Goal: Task Accomplishment & Management: Manage account settings

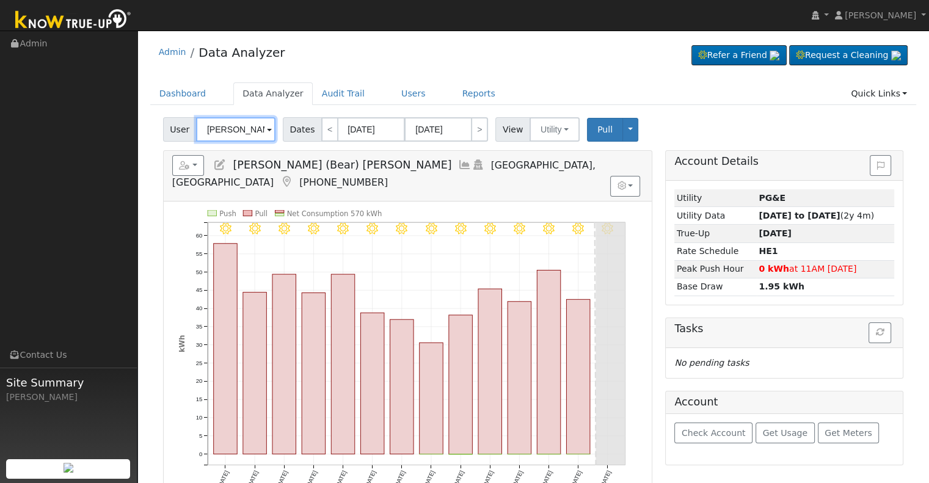
click at [240, 133] on input "[PERSON_NAME] (Bear) [PERSON_NAME]" at bounding box center [235, 129] width 79 height 24
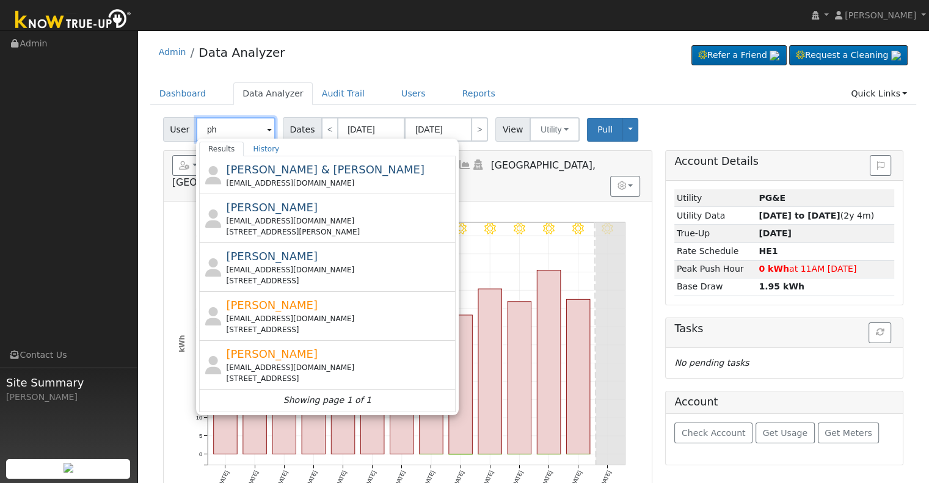
type input "p"
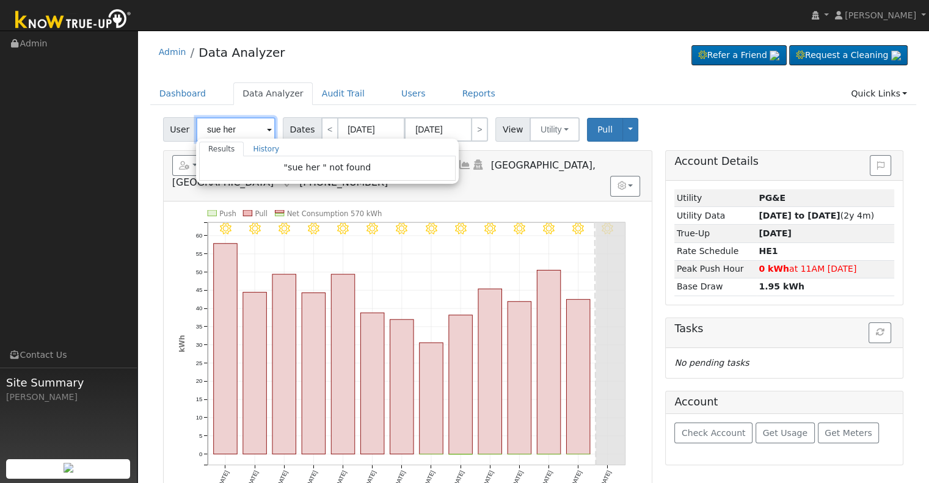
drag, startPoint x: 237, startPoint y: 127, endPoint x: 180, endPoint y: 132, distance: 57.7
click at [180, 132] on div "User sue her Results History "sue her " not found Enter text to search History …" at bounding box center [220, 129] width 115 height 24
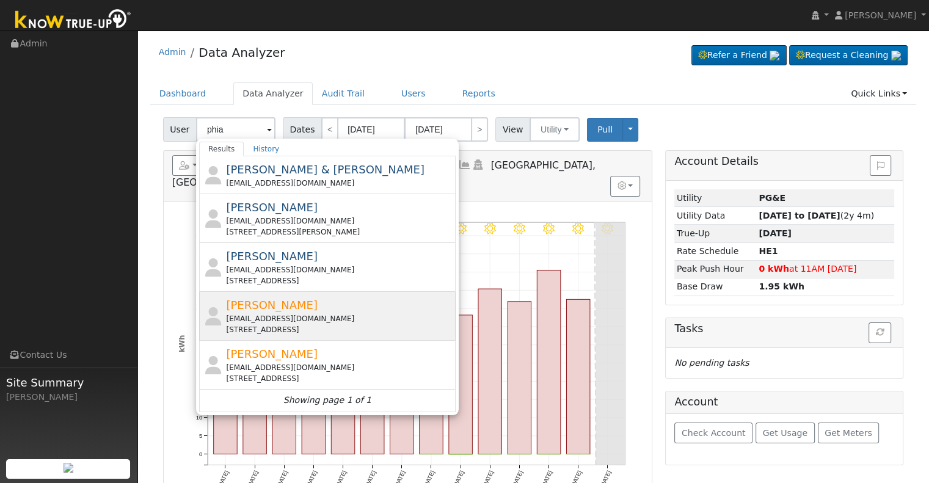
click at [285, 307] on div "[PERSON_NAME] [EMAIL_ADDRESS][DOMAIN_NAME] [STREET_ADDRESS]" at bounding box center [339, 316] width 227 height 38
type input "[PERSON_NAME]"
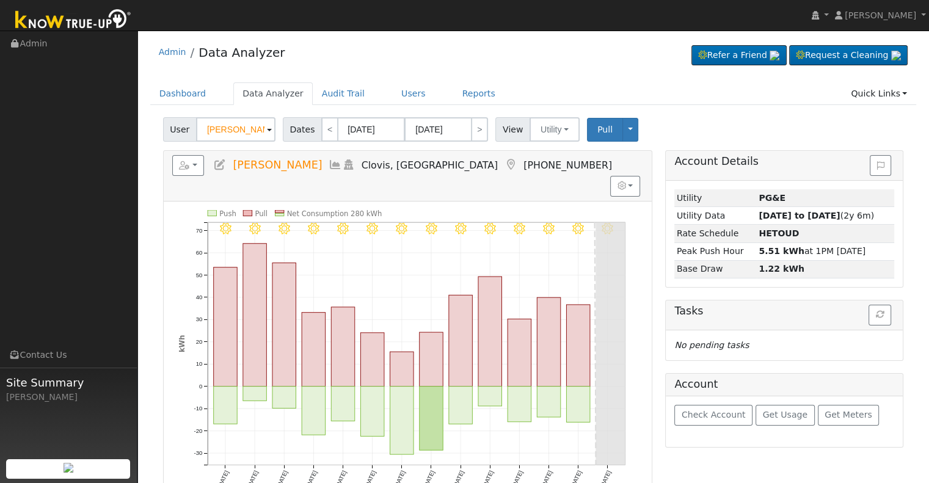
click at [220, 164] on icon at bounding box center [219, 164] width 13 height 11
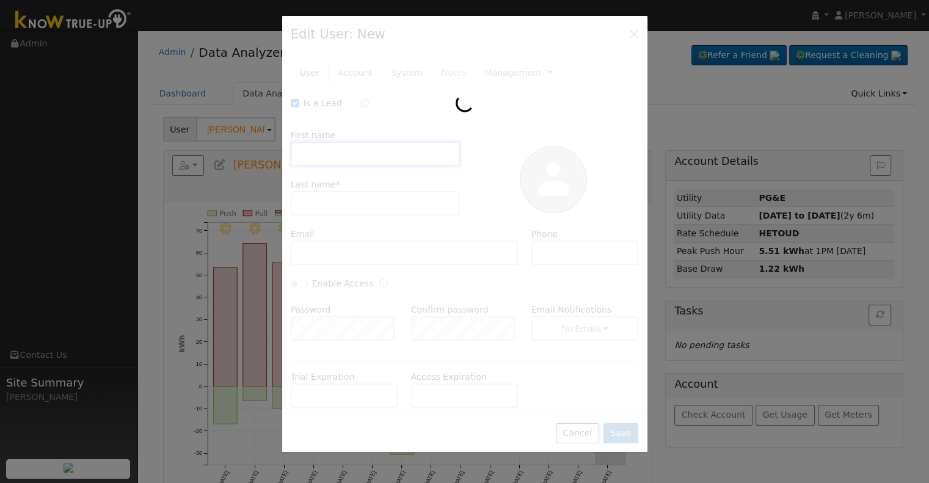
checkbox input "true"
type input "Phia"
type input "[PERSON_NAME]"
type input "[EMAIL_ADDRESS][DOMAIN_NAME]"
type input "[PHONE_NUMBER]"
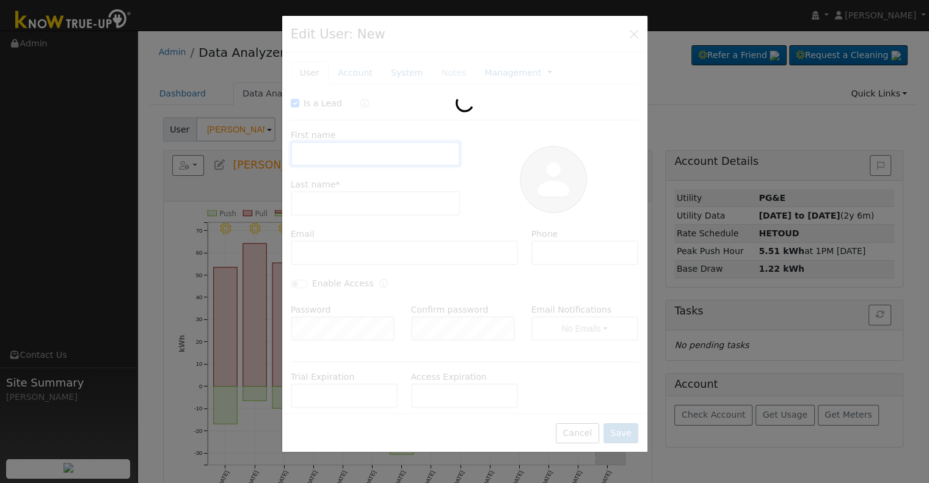
checkbox input "false"
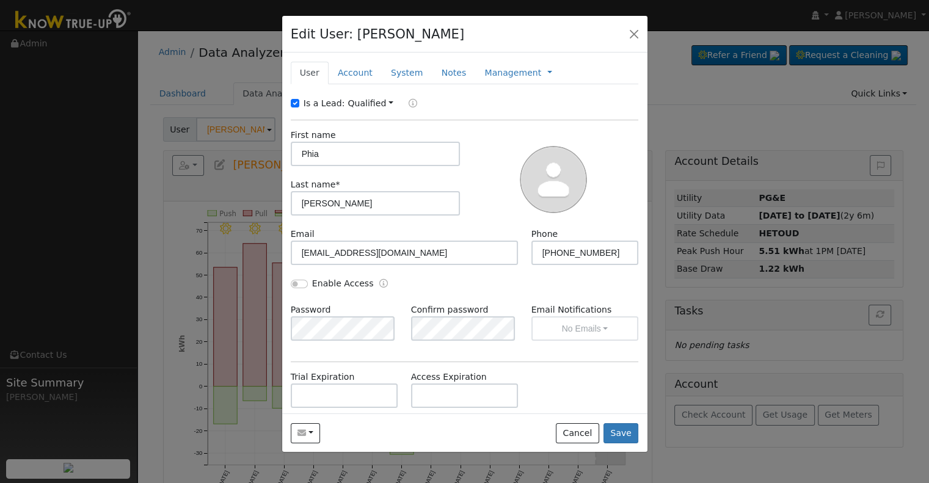
click at [222, 81] on div at bounding box center [464, 241] width 929 height 483
click at [637, 31] on button "button" at bounding box center [633, 33] width 17 height 17
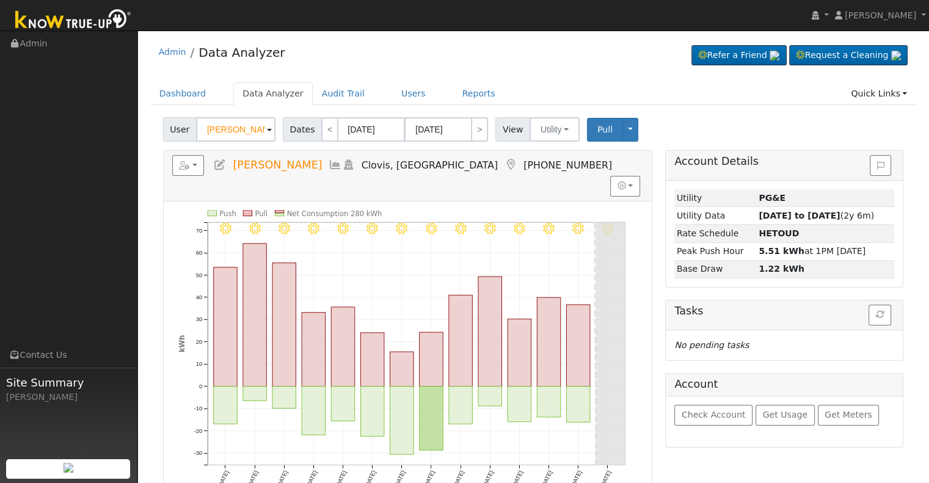
click at [217, 163] on icon at bounding box center [219, 164] width 13 height 11
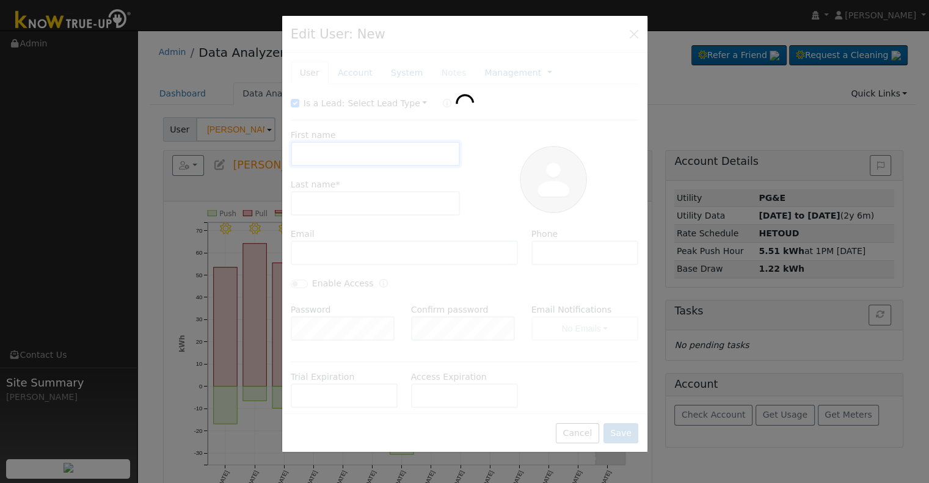
type input "Phia"
type input "[PERSON_NAME]"
type input "[EMAIL_ADDRESS][DOMAIN_NAME]"
type input "[PHONE_NUMBER]"
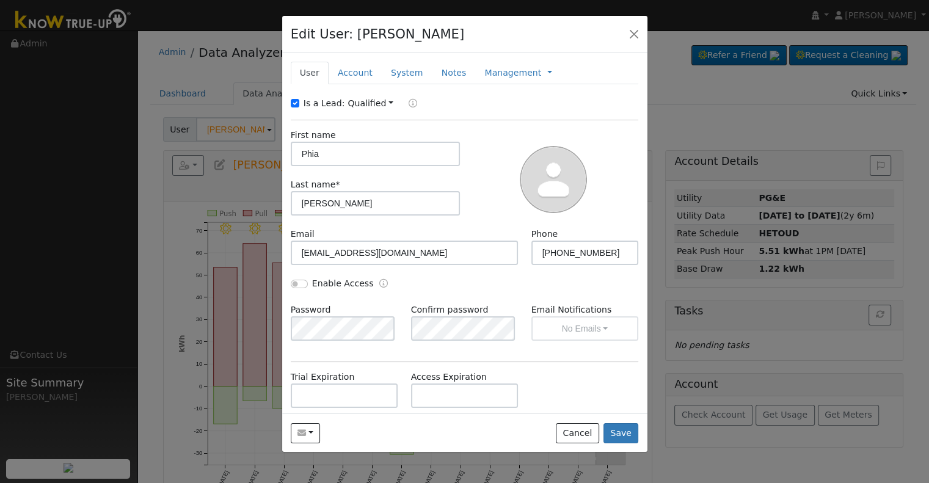
click at [300, 101] on div "Is a Lead:" at bounding box center [319, 103] width 57 height 13
click at [297, 103] on input "Is a Lead:" at bounding box center [295, 103] width 9 height 9
checkbox input "false"
click at [327, 151] on input "Phia" at bounding box center [376, 154] width 170 height 24
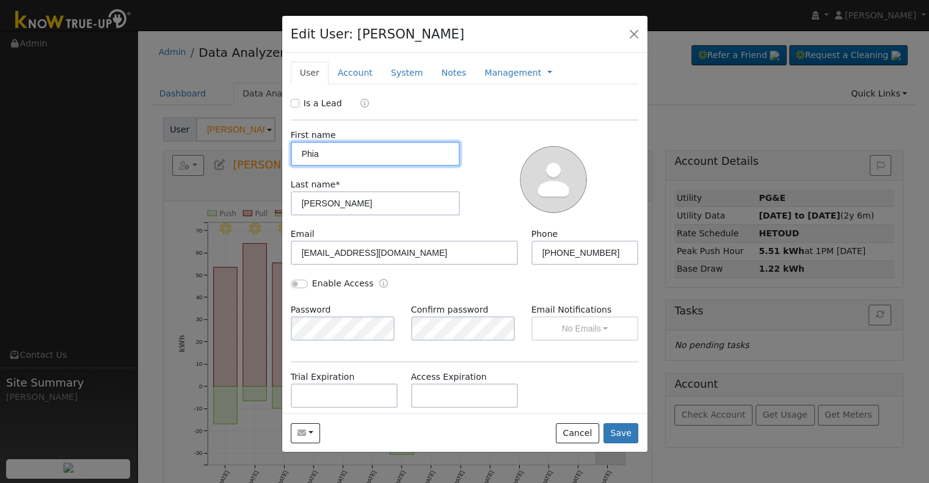
click at [327, 151] on input "Phia" at bounding box center [376, 154] width 170 height 24
paste input "[PERSON_NAME] & [PERSON_NAME]"
drag, startPoint x: 325, startPoint y: 153, endPoint x: 279, endPoint y: 154, distance: 45.8
click at [279, 154] on div "Edit User: [PERSON_NAME] Default Account Default Account [STREET_ADDRESS] Prima…" at bounding box center [464, 241] width 929 height 483
type input "Phia & [PERSON_NAME]"
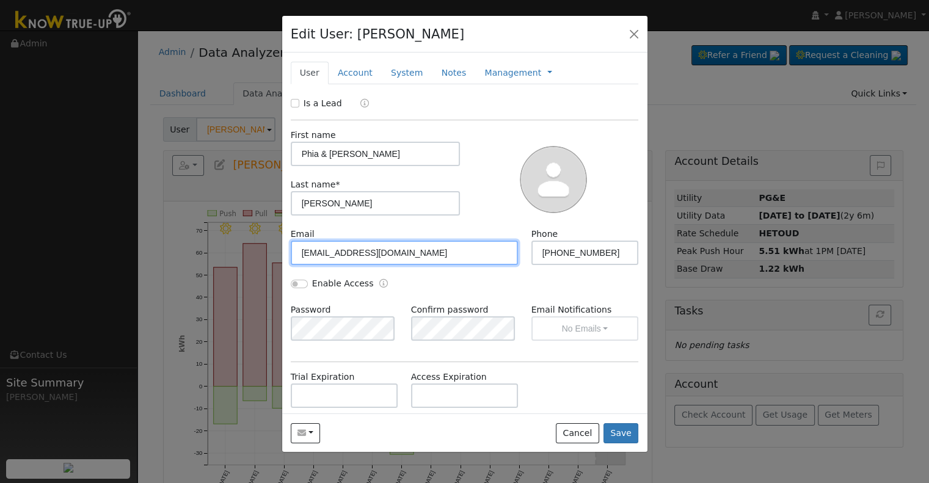
click at [398, 256] on input "[EMAIL_ADDRESS][DOMAIN_NAME]" at bounding box center [405, 253] width 228 height 24
paste input "sueher05"
type input "[EMAIL_ADDRESS][DOMAIN_NAME]"
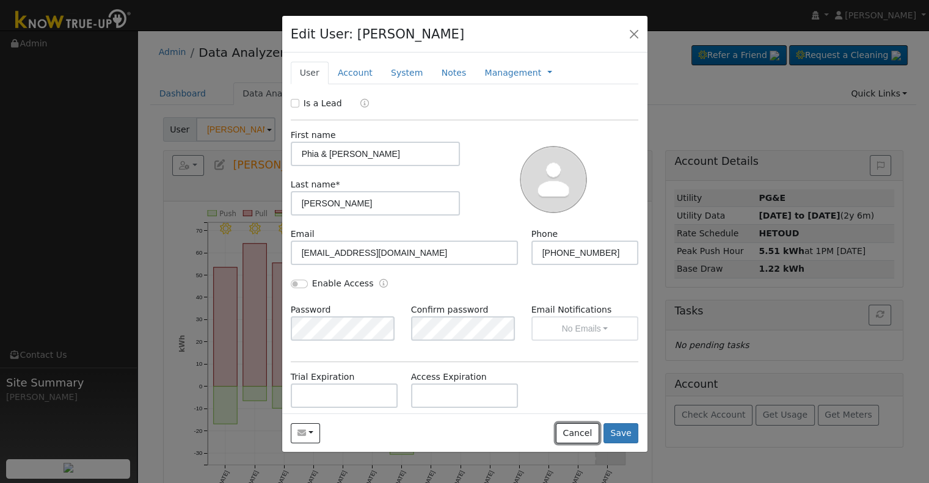
click at [583, 440] on button "Cancel" at bounding box center [577, 433] width 43 height 21
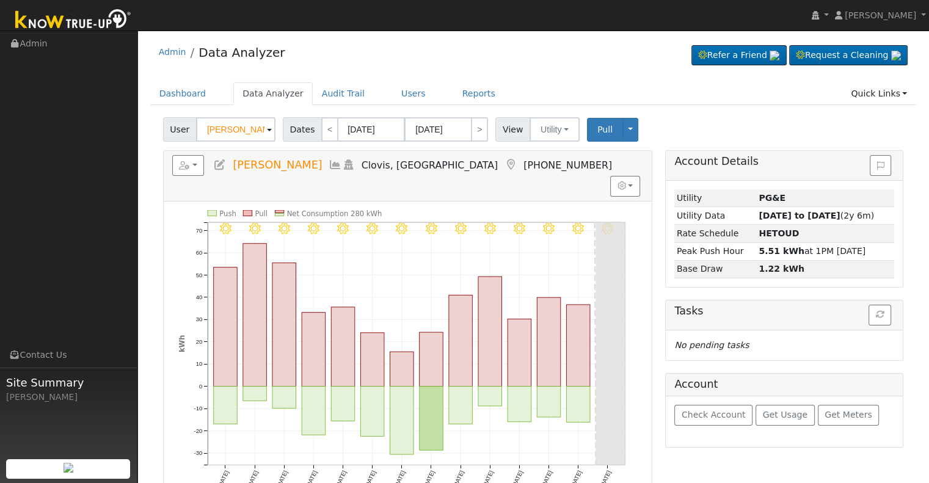
click at [215, 165] on icon at bounding box center [219, 164] width 13 height 11
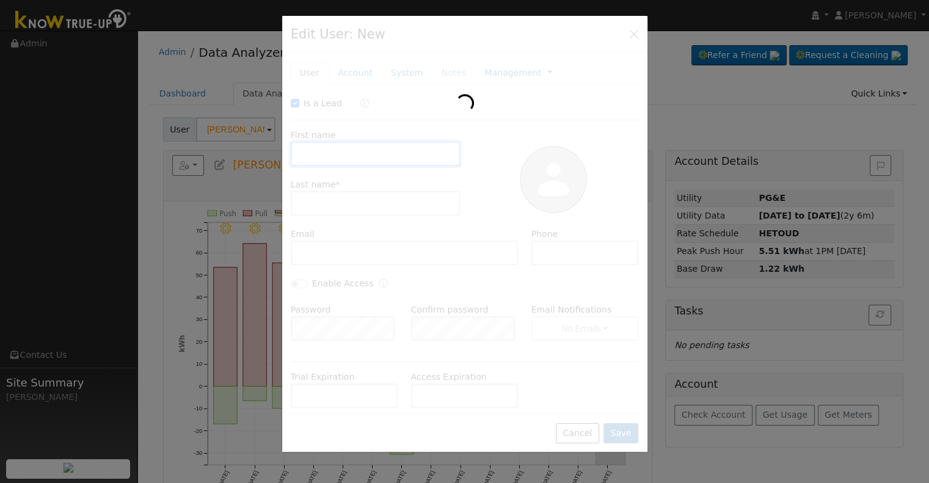
checkbox input "true"
type input "Phia"
type input "[PERSON_NAME]"
type input "[EMAIL_ADDRESS][DOMAIN_NAME]"
type input "[PHONE_NUMBER]"
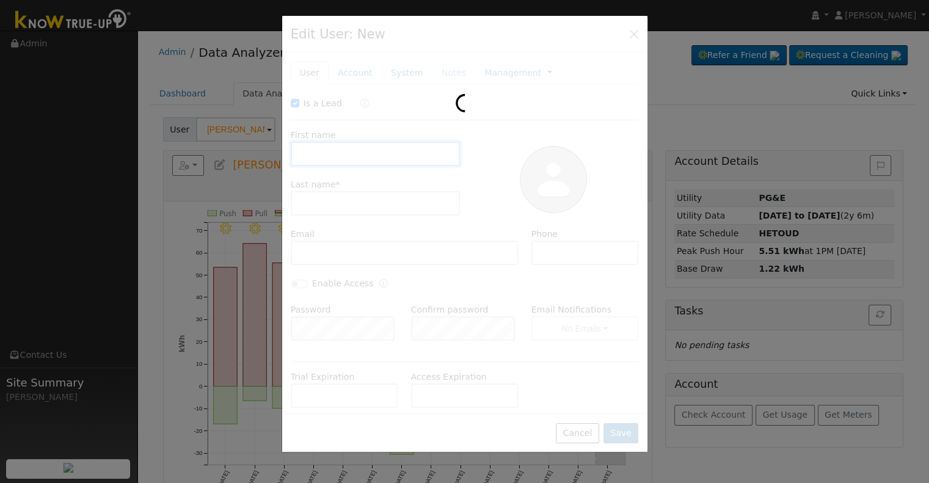
type input "Pacific Gas & Electric"
type input "PG&E"
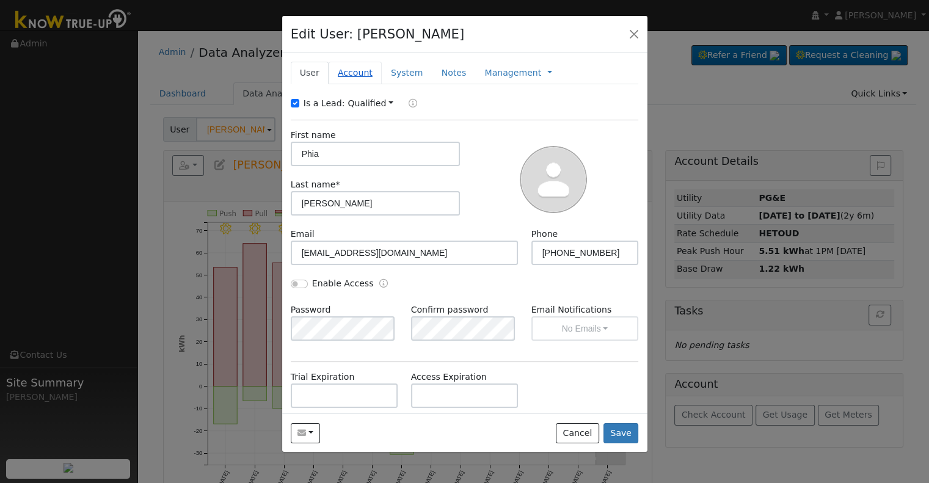
click at [342, 75] on link "Account" at bounding box center [355, 73] width 53 height 23
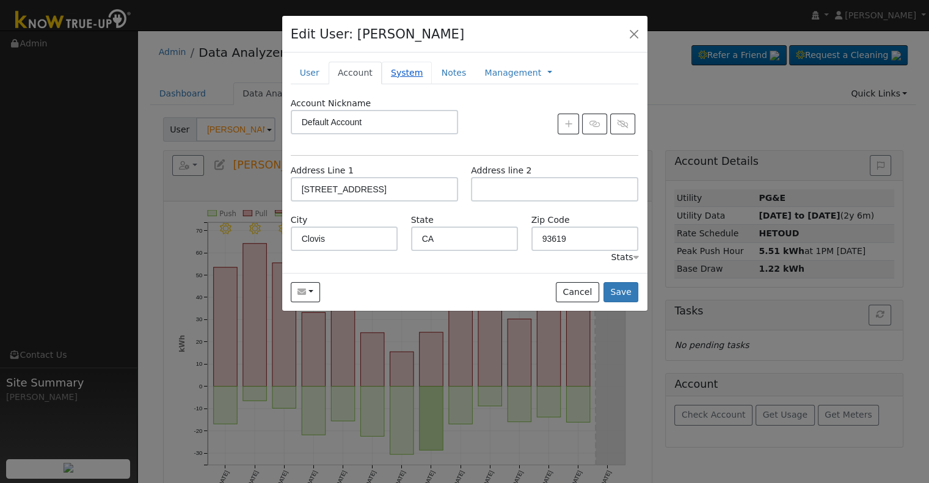
click at [385, 76] on link "System" at bounding box center [407, 73] width 51 height 23
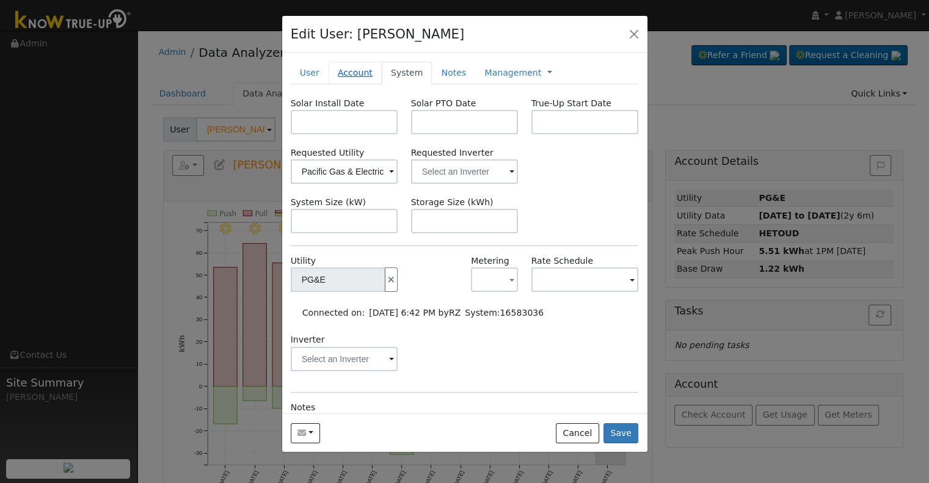
click at [357, 76] on link "Account" at bounding box center [355, 73] width 53 height 23
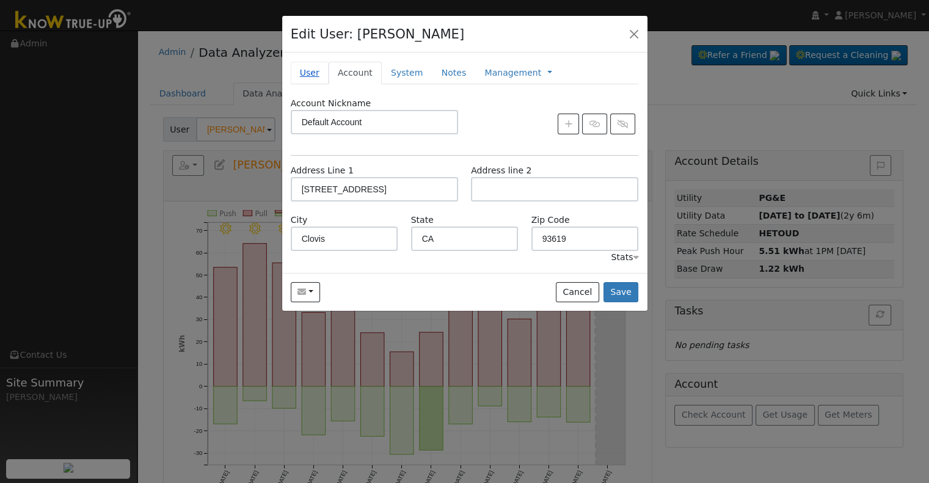
click at [316, 73] on link "User" at bounding box center [310, 73] width 38 height 23
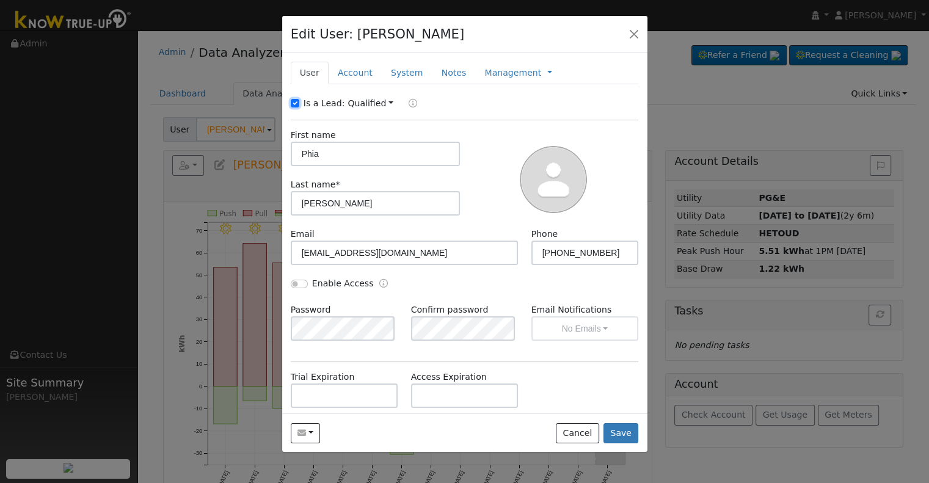
click at [294, 102] on input "Is a Lead:" at bounding box center [295, 103] width 9 height 9
checkbox input "false"
click at [318, 154] on input "Phia" at bounding box center [376, 154] width 170 height 24
paste input "[PERSON_NAME] & [PERSON_NAME]"
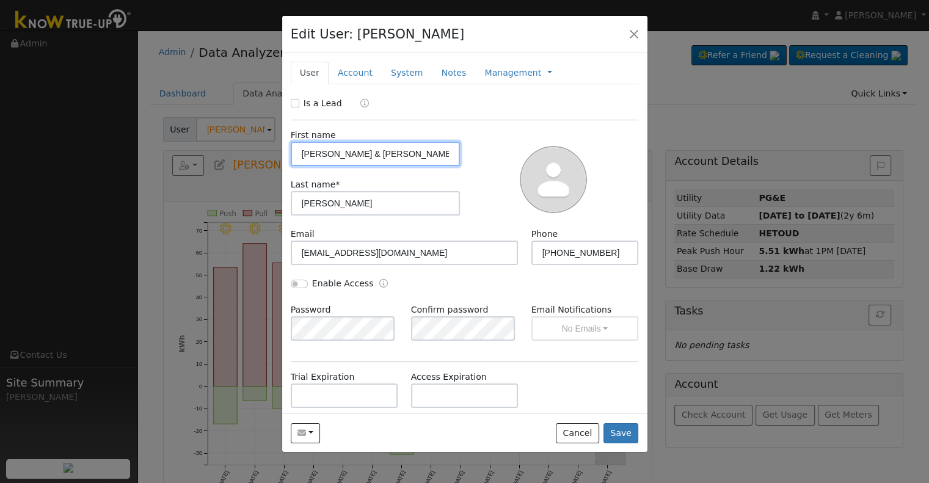
drag, startPoint x: 327, startPoint y: 154, endPoint x: 268, endPoint y: 154, distance: 59.2
click at [268, 154] on div "Edit User: [PERSON_NAME] Default Account Default Account [STREET_ADDRESS] Prima…" at bounding box center [464, 241] width 929 height 483
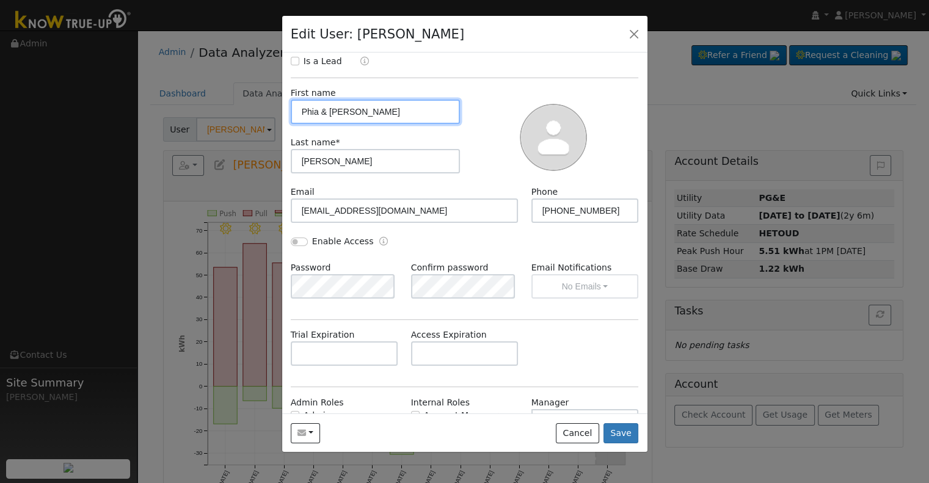
scroll to position [61, 0]
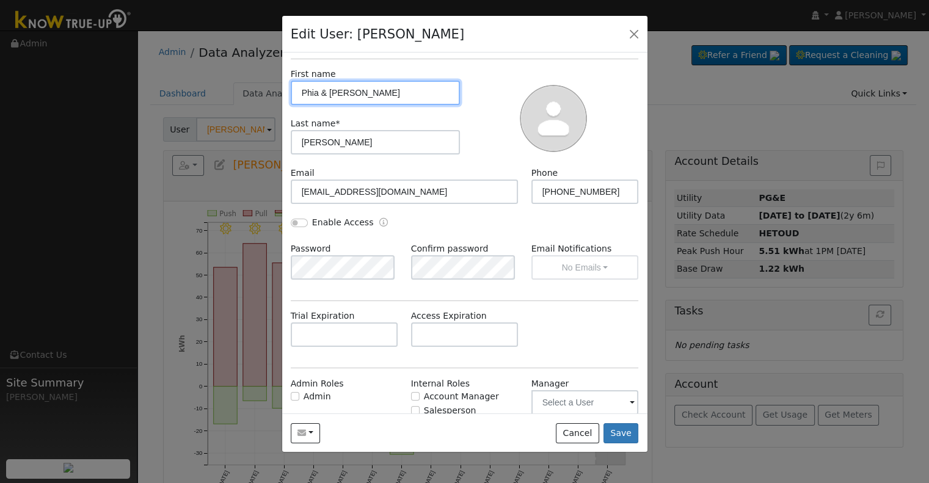
type input "Phia & [PERSON_NAME]"
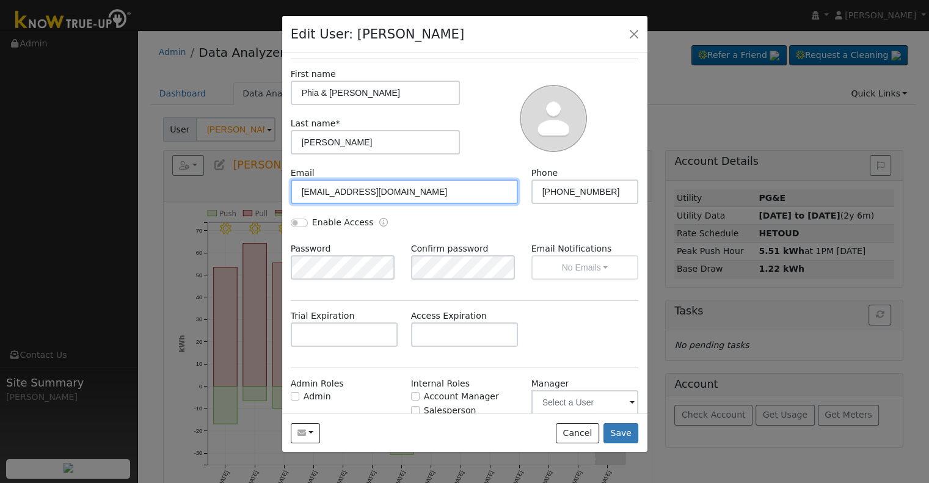
drag, startPoint x: 398, startPoint y: 190, endPoint x: 281, endPoint y: 195, distance: 116.8
click at [282, 195] on div "New Account Nickname Cancel Create Are you sure you want to create new account …" at bounding box center [464, 233] width 365 height 361
click at [298, 220] on input "Enable Access" at bounding box center [299, 223] width 17 height 9
checkbox input "true"
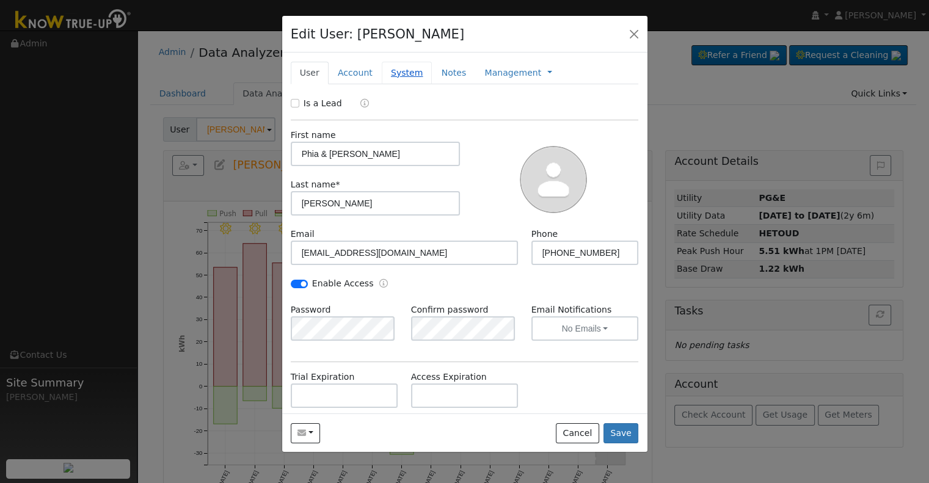
click at [402, 70] on link "System" at bounding box center [407, 73] width 51 height 23
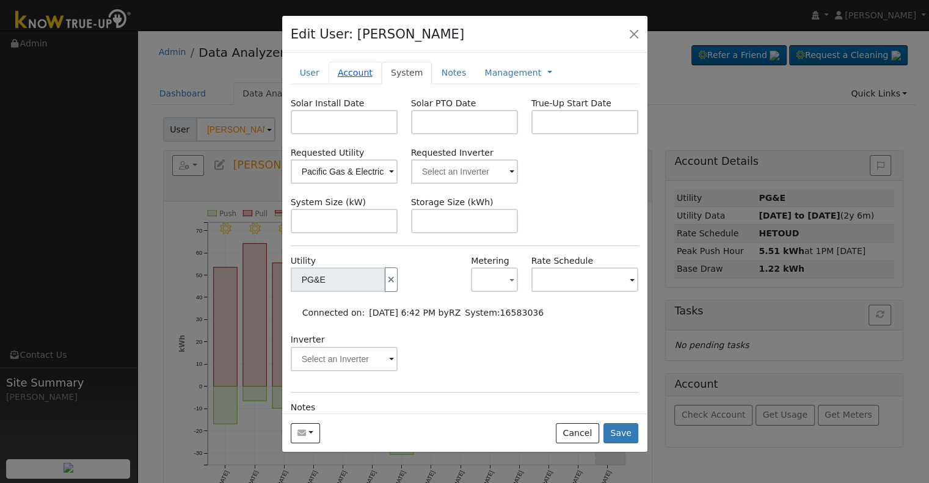
click at [362, 74] on link "Account" at bounding box center [355, 73] width 53 height 23
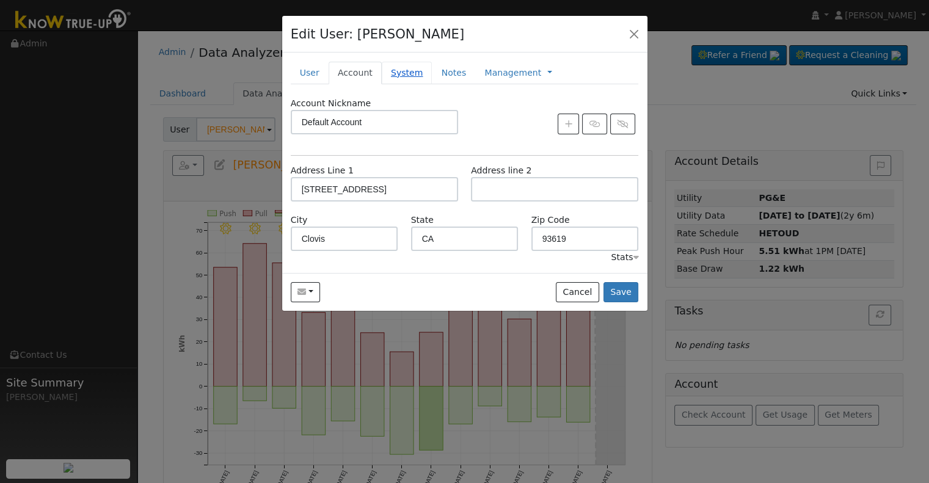
click at [391, 71] on link "System" at bounding box center [407, 73] width 51 height 23
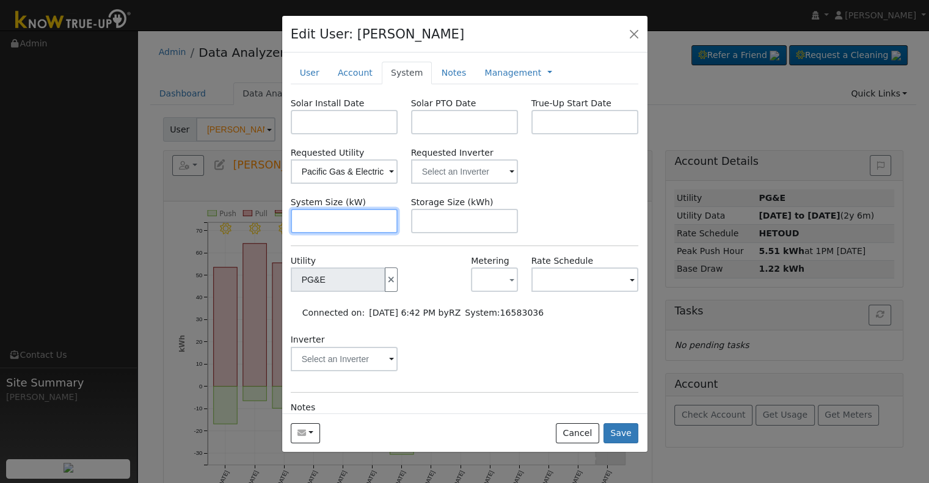
click at [350, 212] on input "text" at bounding box center [344, 221] width 107 height 24
paste input "12.300"
type input "12.3"
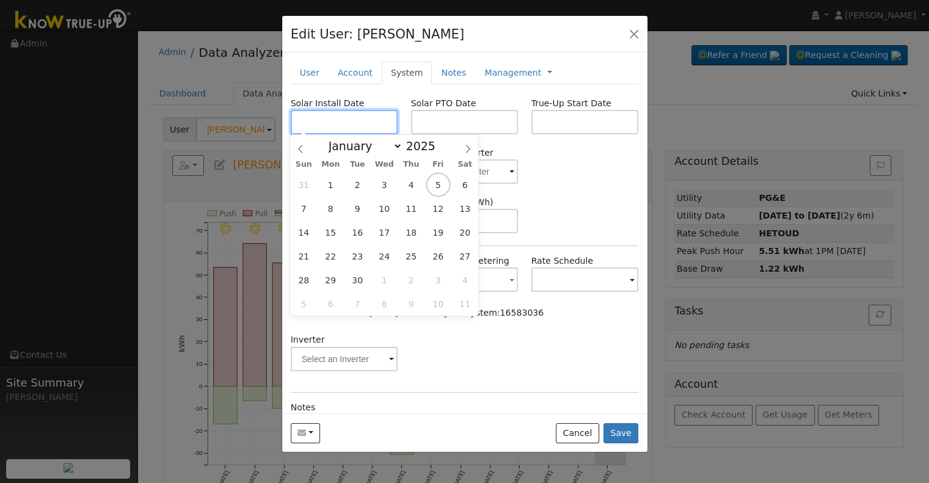
click at [339, 123] on input "text" at bounding box center [344, 122] width 107 height 24
paste input "[DATE]"
type input "[DATE]"
select select "6"
click at [473, 122] on input "text" at bounding box center [464, 122] width 107 height 24
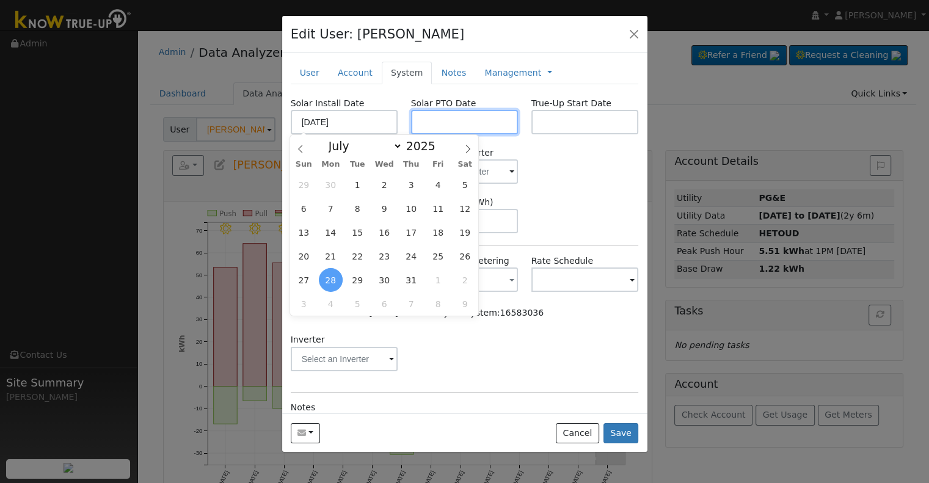
paste input "[DATE]"
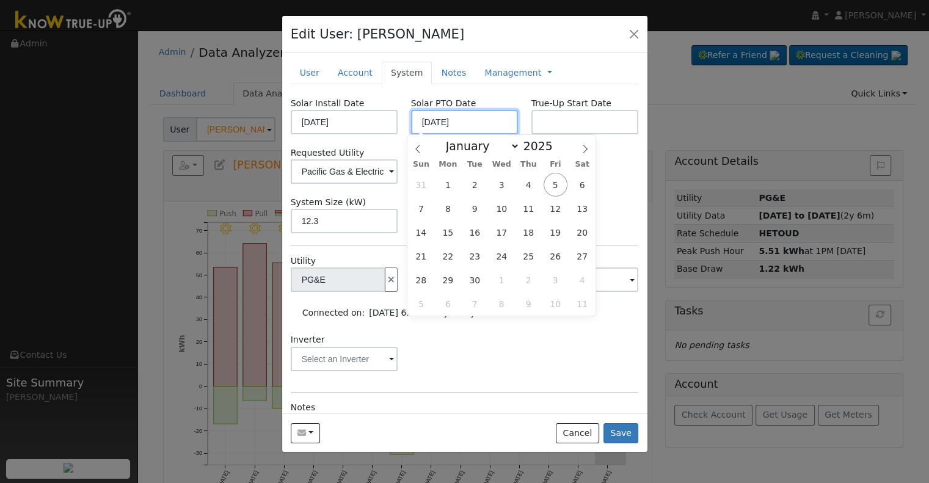
type input "[DATE]"
click at [554, 122] on input "text" at bounding box center [584, 122] width 107 height 24
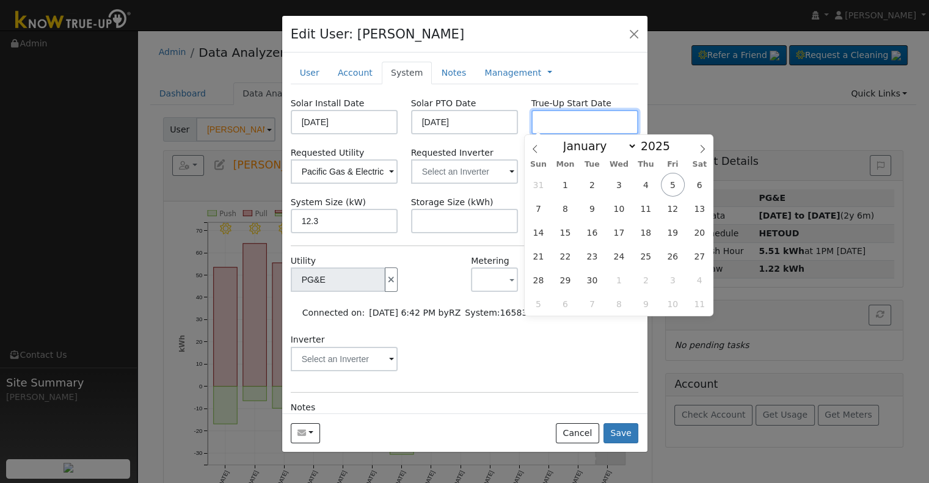
paste input "[DATE]"
type input "[DATE]"
click at [441, 176] on input "text" at bounding box center [464, 171] width 107 height 24
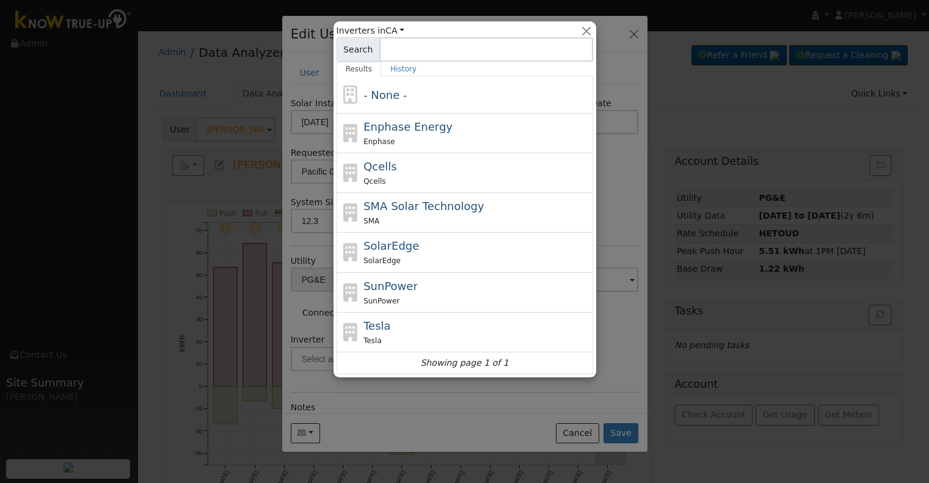
click at [617, 185] on div at bounding box center [464, 241] width 929 height 483
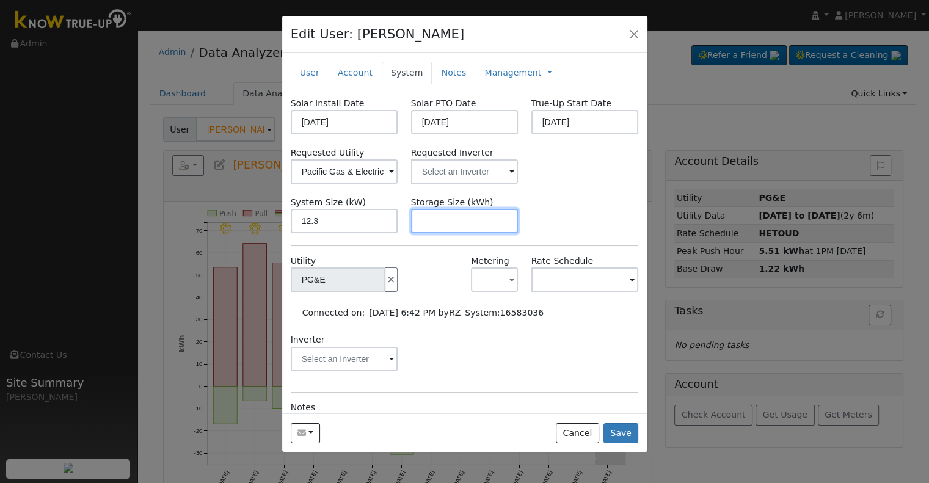
click at [437, 217] on input "text" at bounding box center [464, 221] width 107 height 24
paste input "24.00"
type input "24"
click at [547, 71] on link at bounding box center [549, 73] width 5 height 13
click at [548, 107] on link "Billing" at bounding box center [590, 111] width 85 height 17
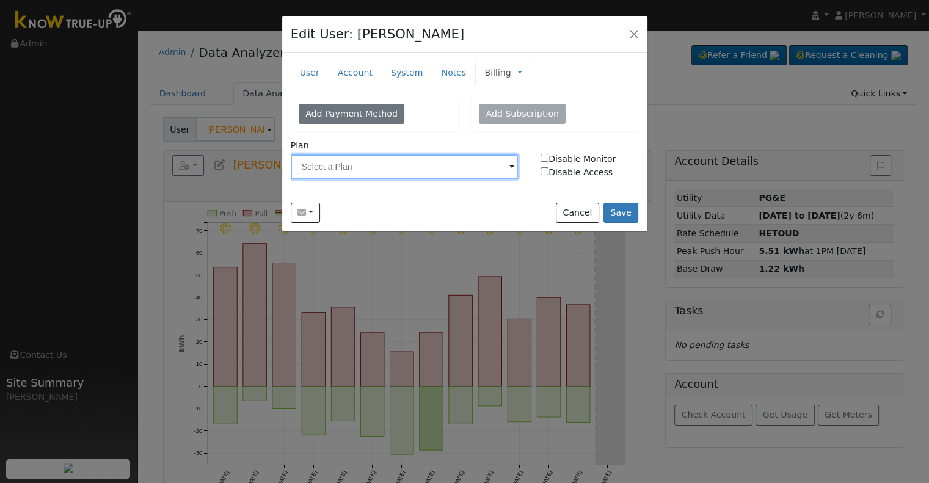
click at [412, 158] on input "text" at bounding box center [405, 166] width 228 height 24
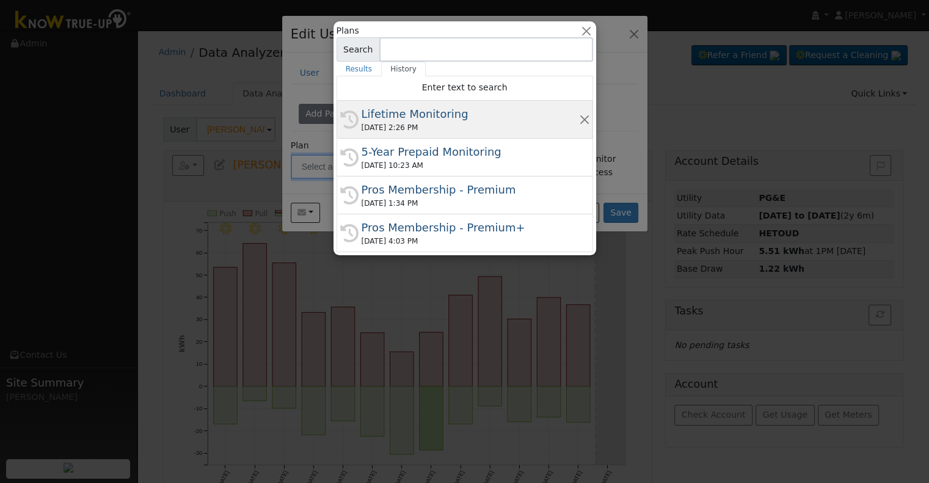
click at [430, 124] on div "[DATE] 2:26 PM" at bounding box center [469, 127] width 217 height 11
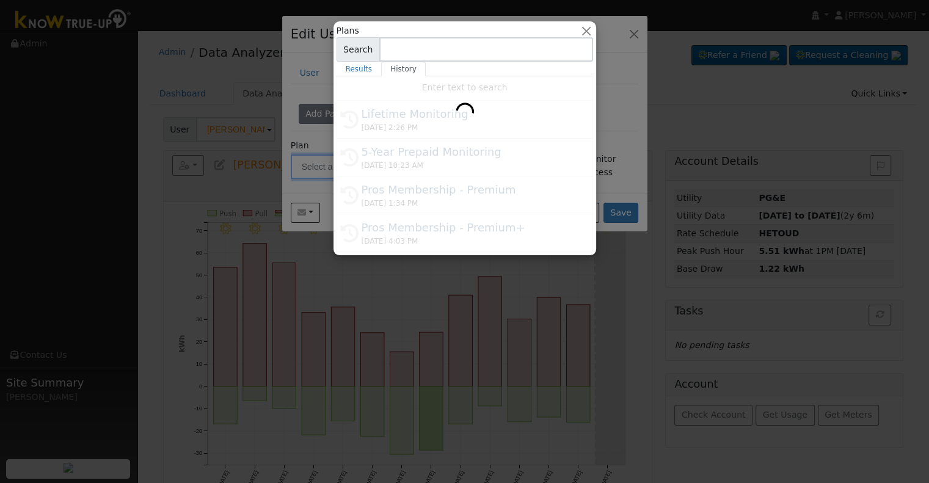
type input "Lifetime Monitoring"
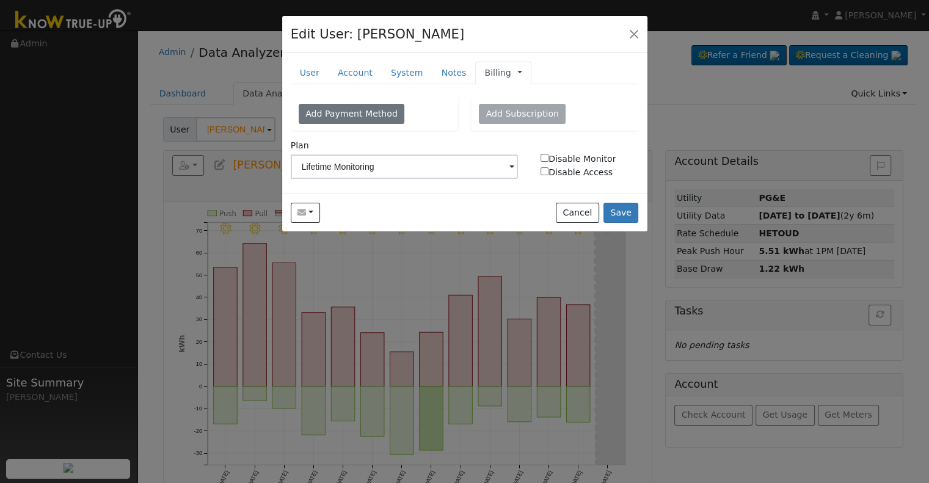
click at [517, 70] on link at bounding box center [519, 73] width 5 height 13
click at [518, 89] on link "Management" at bounding box center [560, 94] width 85 height 17
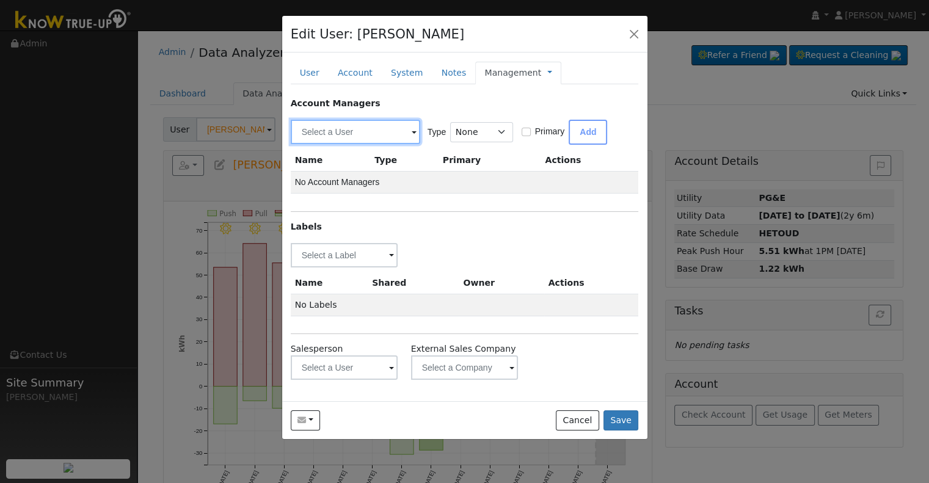
click at [341, 129] on input "text" at bounding box center [355, 132] width 129 height 24
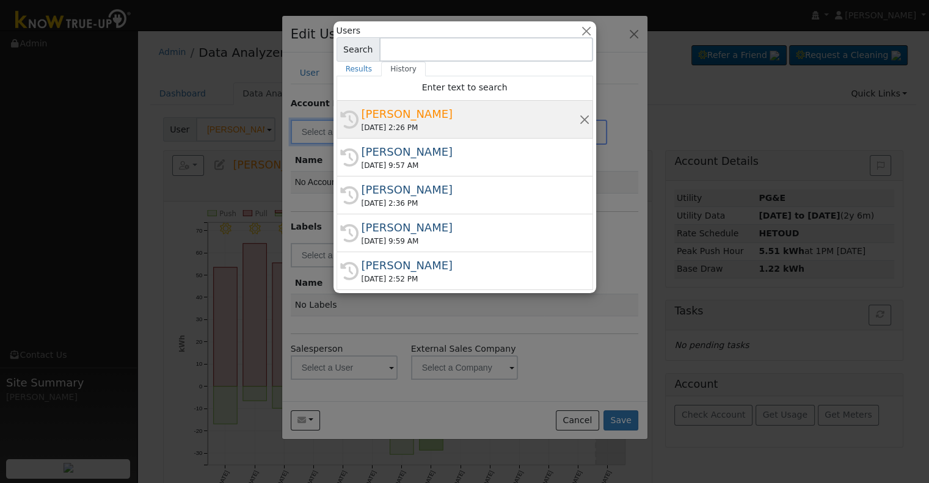
click at [396, 110] on div "[PERSON_NAME]" at bounding box center [469, 114] width 217 height 16
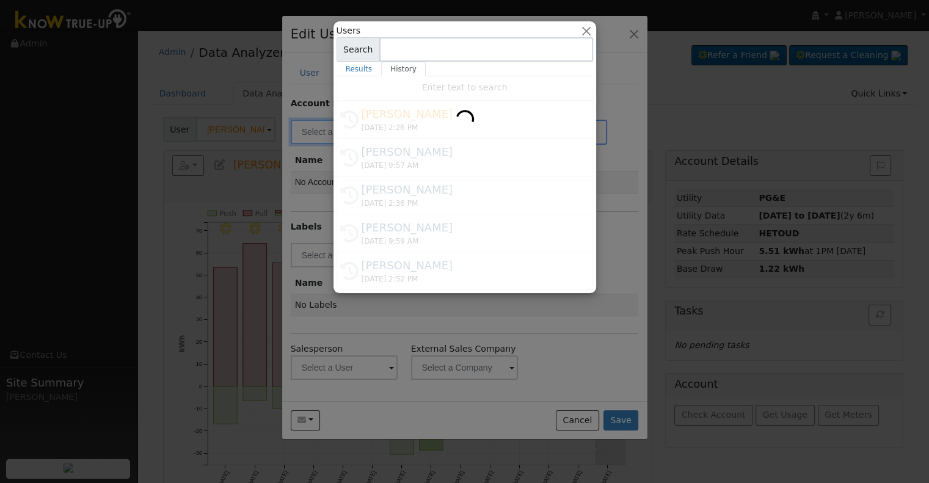
type input "[PERSON_NAME]"
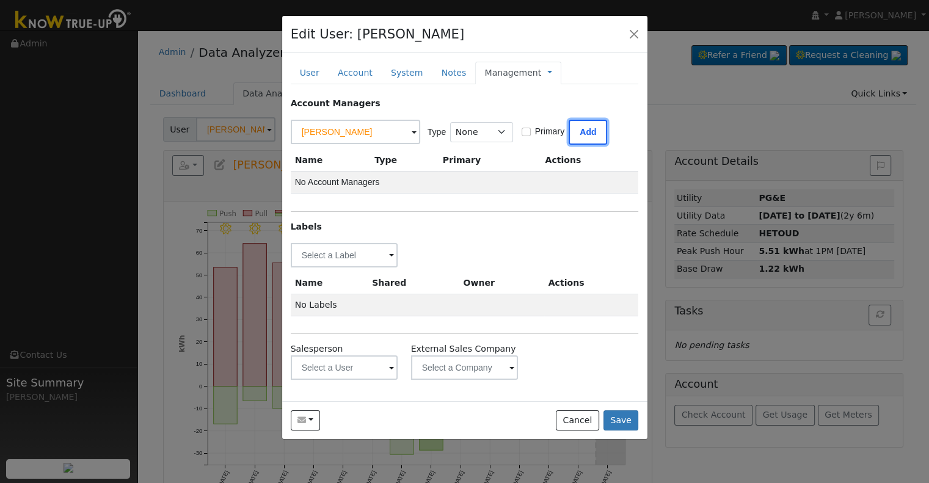
click at [579, 129] on button "Add" at bounding box center [587, 132] width 38 height 25
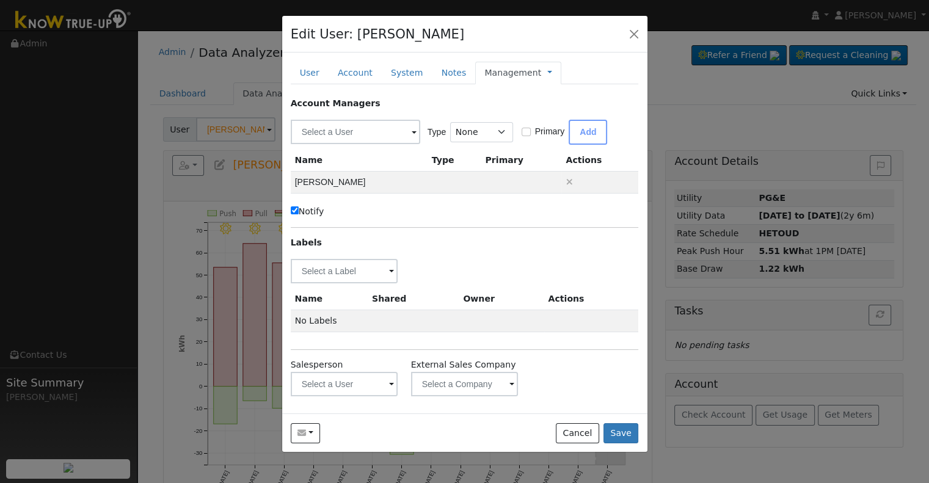
click at [311, 209] on label "Notify" at bounding box center [308, 211] width 34 height 13
click at [299, 209] on input "Notify" at bounding box center [295, 210] width 8 height 8
checkbox input "false"
click at [338, 270] on input "text" at bounding box center [344, 271] width 107 height 24
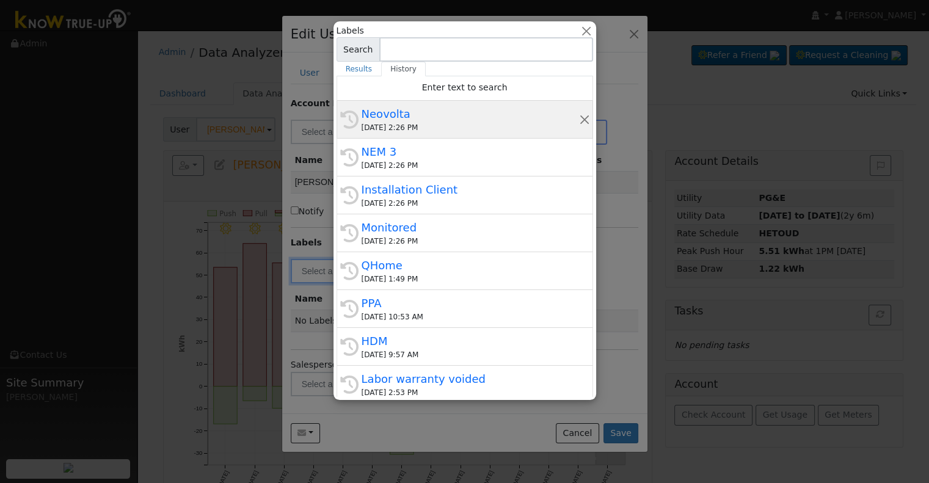
click at [417, 124] on div "[DATE] 2:26 PM" at bounding box center [469, 127] width 217 height 11
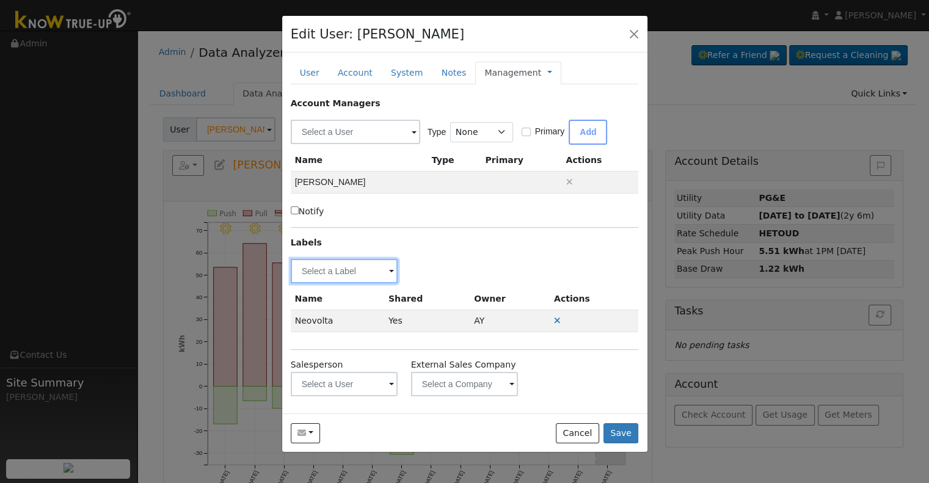
click at [337, 273] on input "text" at bounding box center [344, 271] width 107 height 24
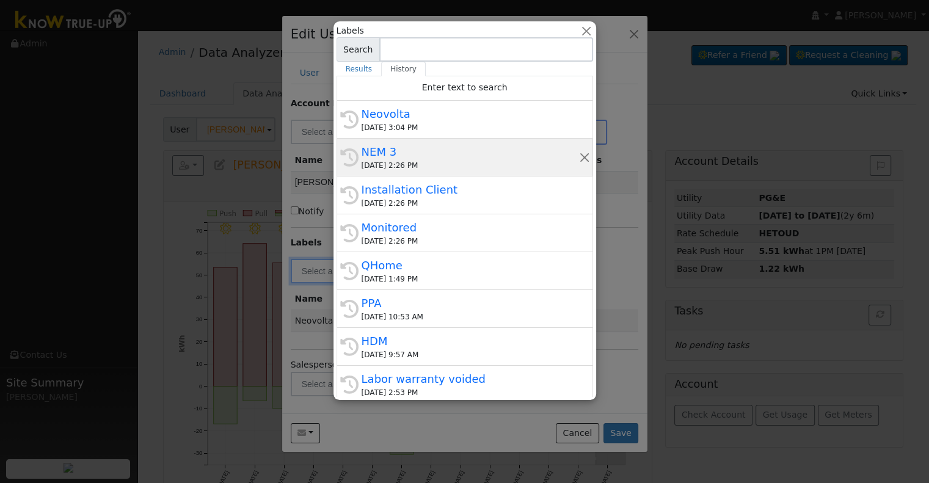
click at [447, 161] on div "[DATE] 2:26 PM" at bounding box center [469, 165] width 217 height 11
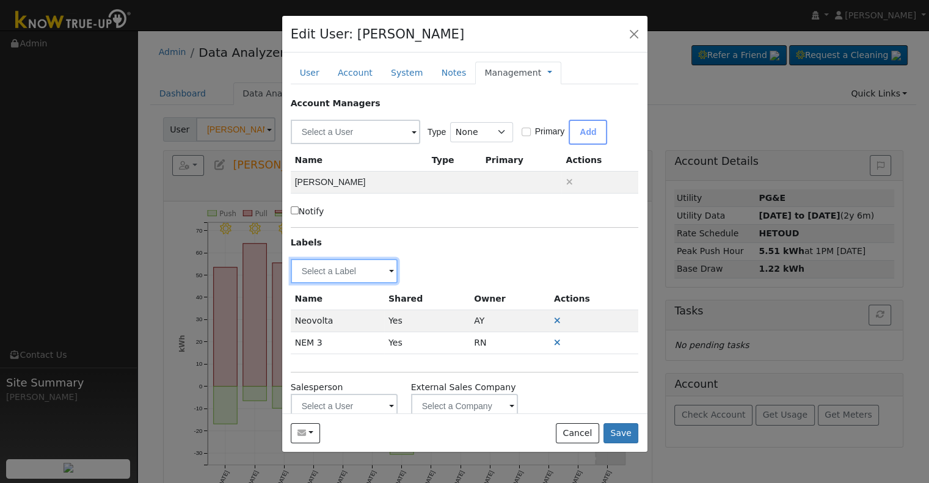
click at [352, 269] on input "text" at bounding box center [344, 271] width 107 height 24
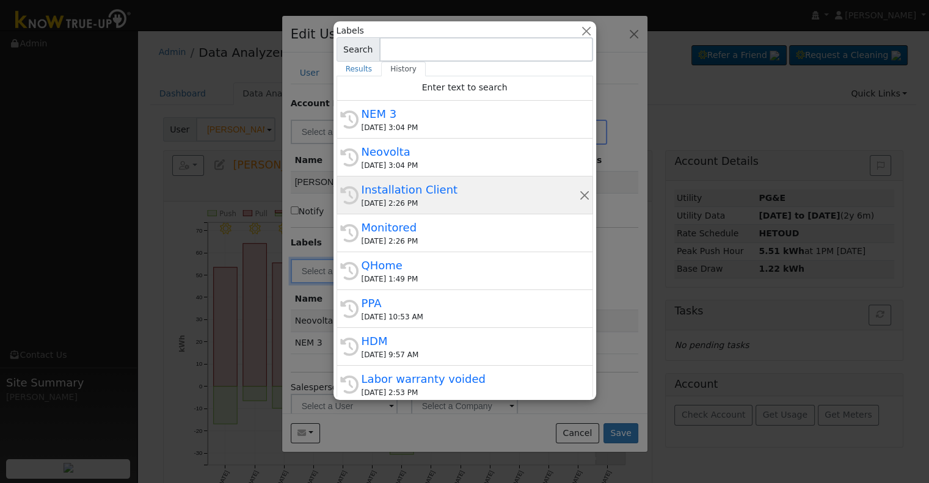
click at [449, 191] on div "Installation Client" at bounding box center [469, 189] width 217 height 16
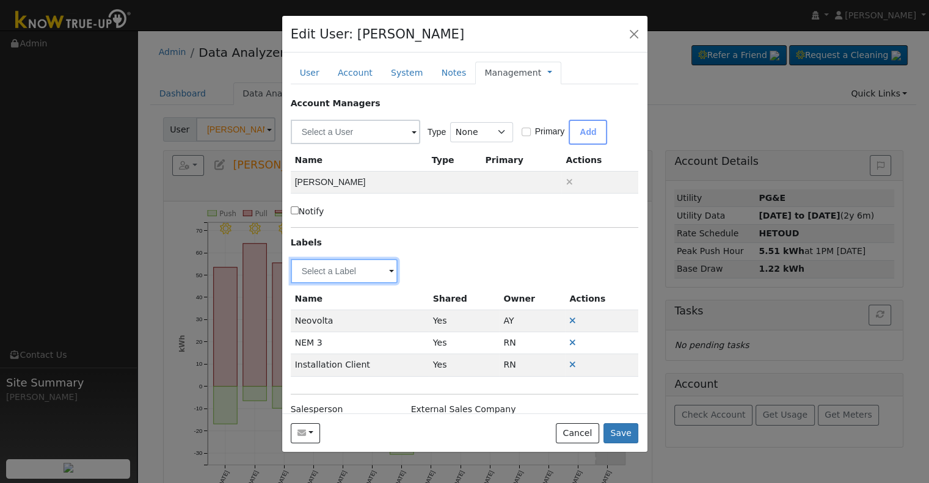
click at [345, 271] on input "text" at bounding box center [344, 271] width 107 height 24
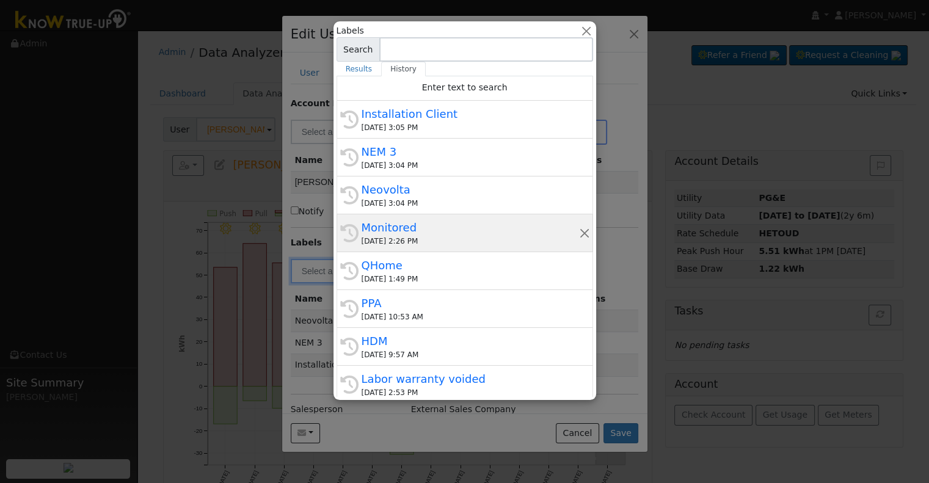
click at [447, 232] on div "Monitored" at bounding box center [469, 227] width 217 height 16
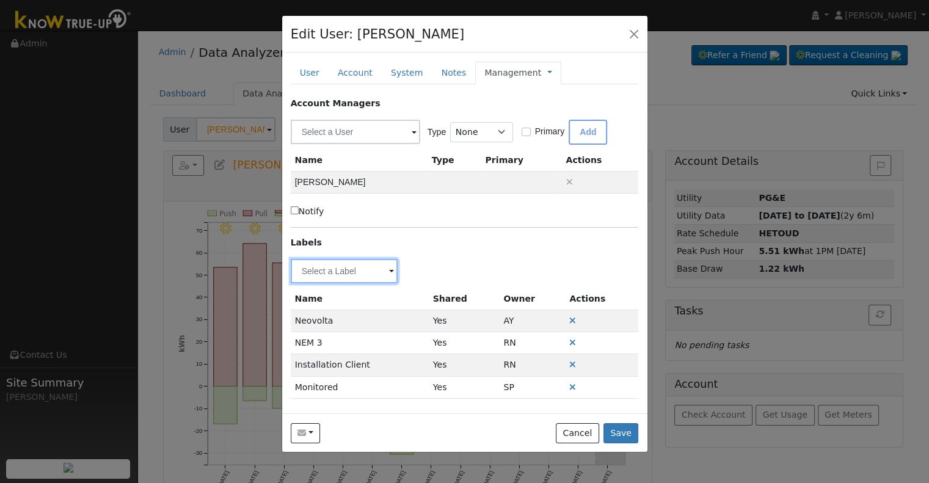
click at [343, 276] on input "text" at bounding box center [344, 271] width 107 height 24
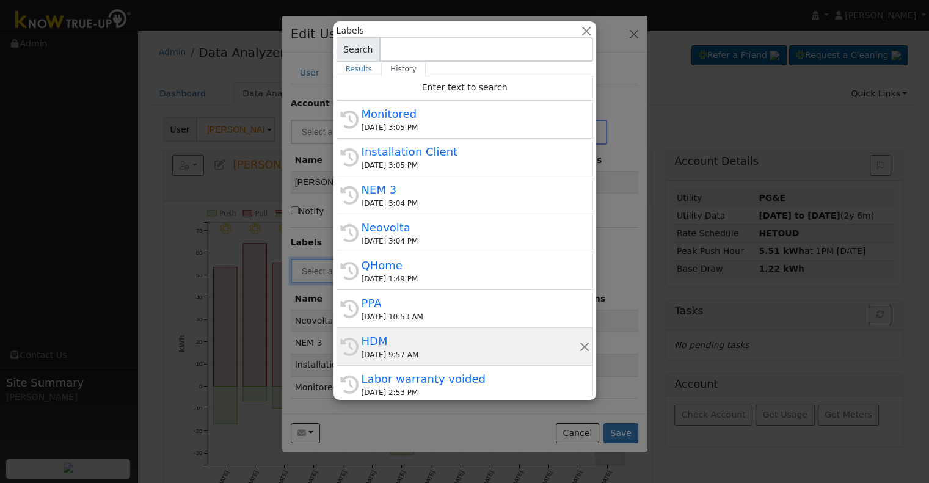
click at [397, 343] on div "HDM" at bounding box center [469, 341] width 217 height 16
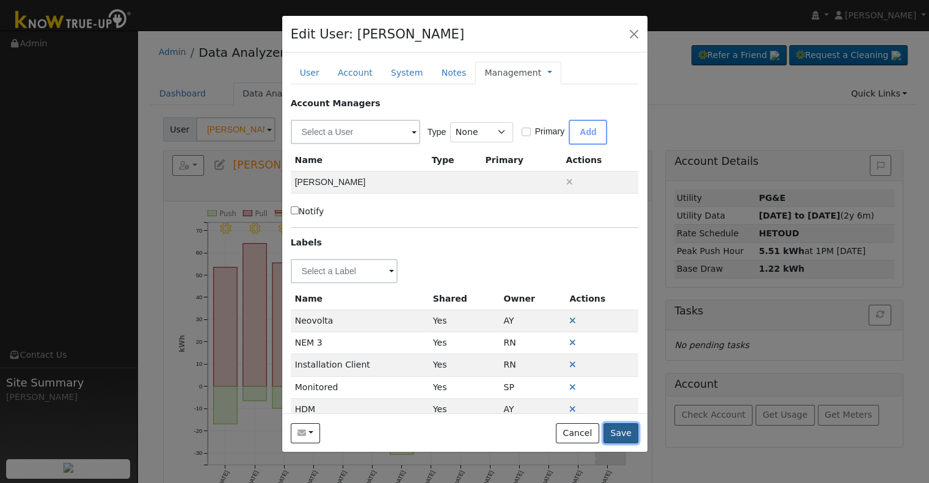
click at [616, 432] on button "Save" at bounding box center [620, 433] width 35 height 21
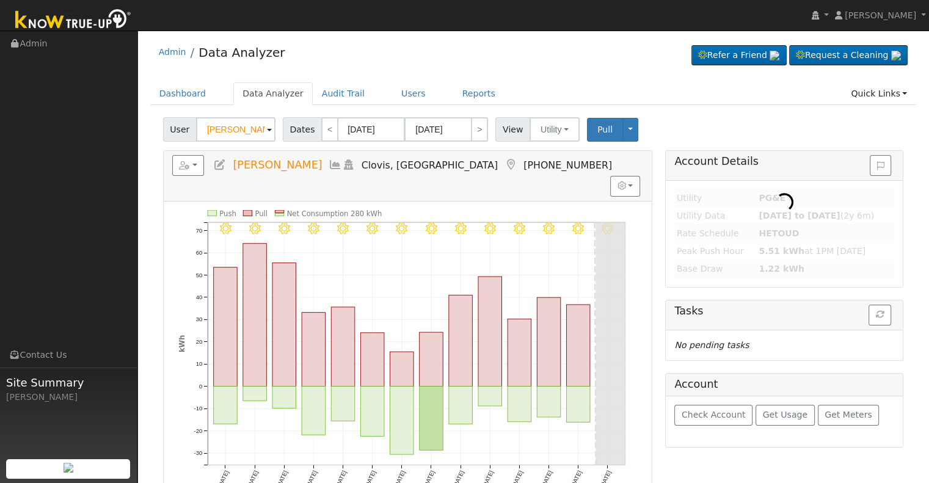
type input "Phia & [PERSON_NAME] Her [PERSON_NAME]"
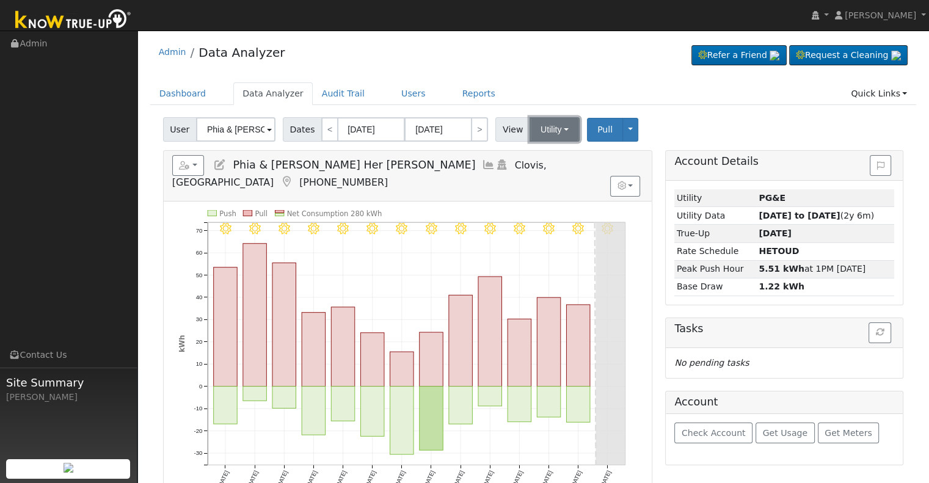
click at [547, 134] on button "Utility" at bounding box center [554, 129] width 50 height 24
